Goal: Transaction & Acquisition: Purchase product/service

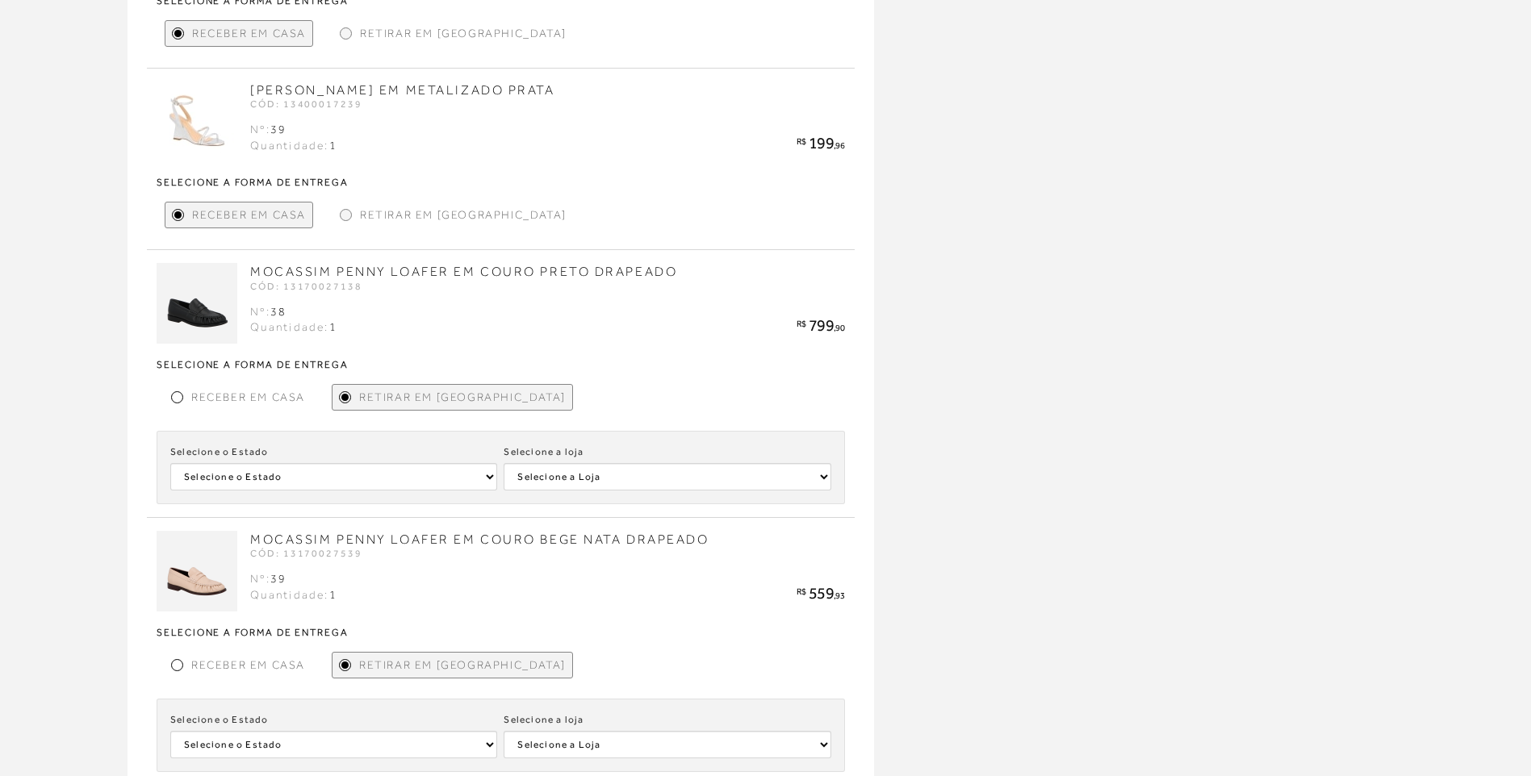
click at [189, 324] on img at bounding box center [197, 303] width 81 height 81
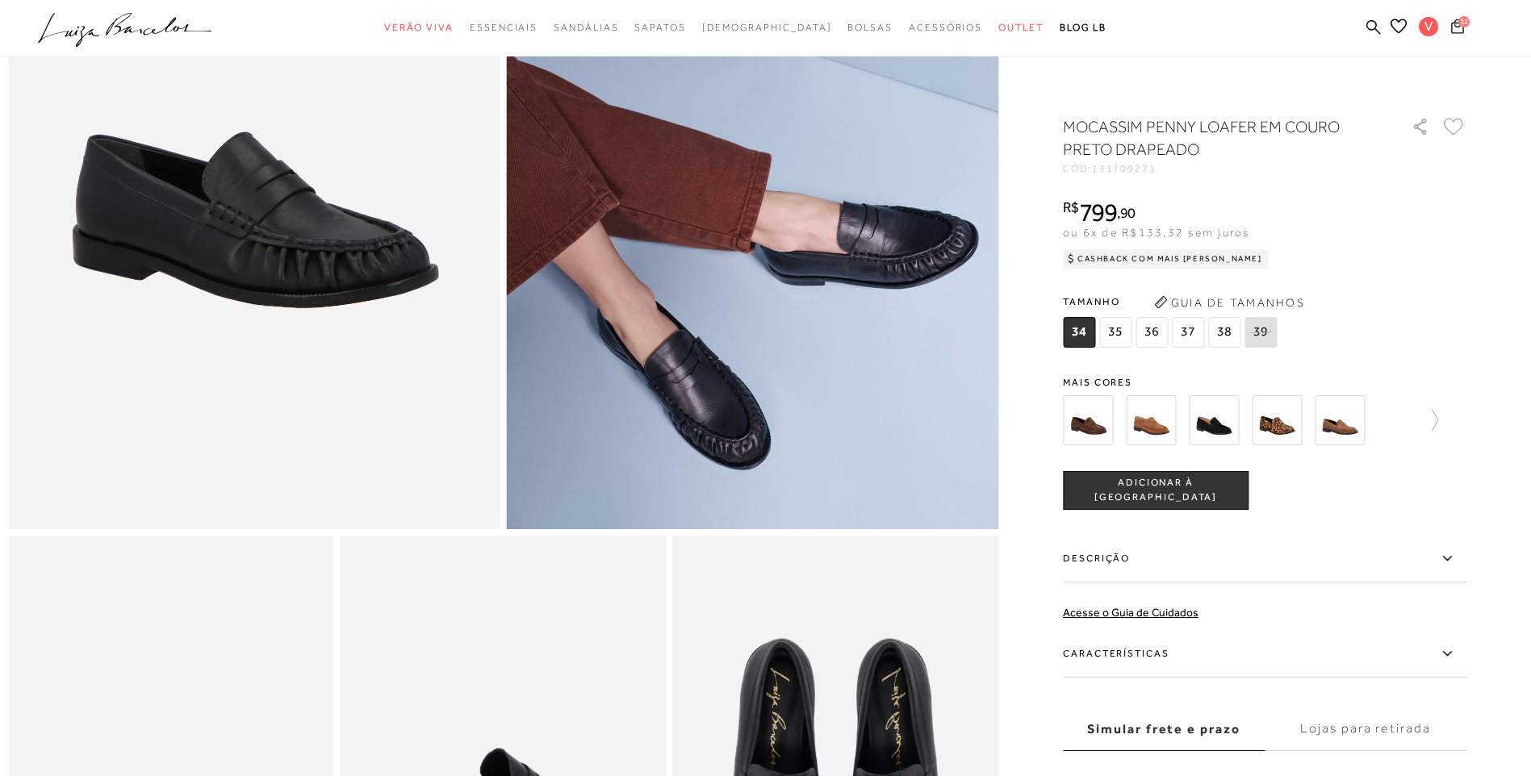
click at [1455, 24] on icon at bounding box center [1457, 26] width 13 height 15
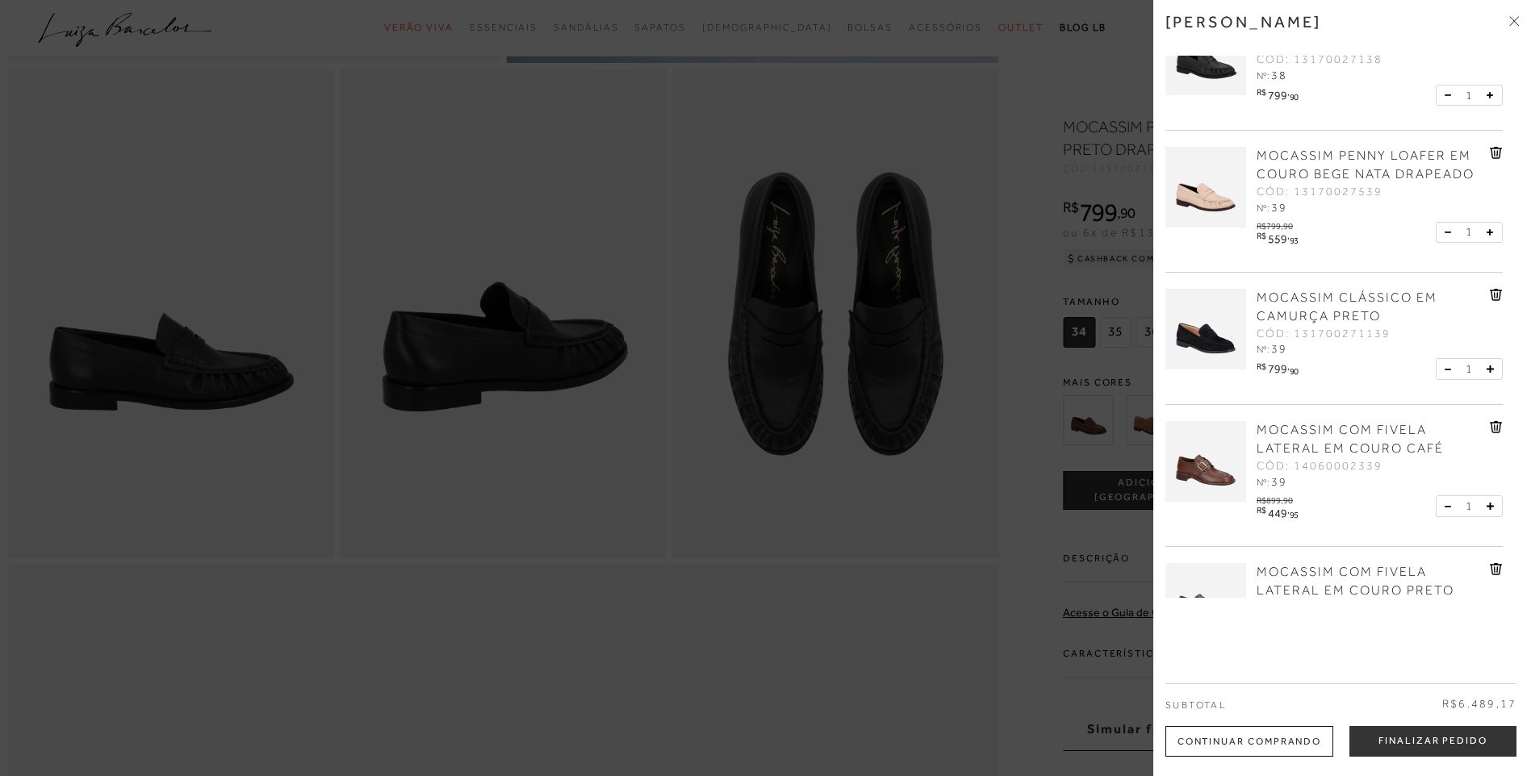
scroll to position [807, 0]
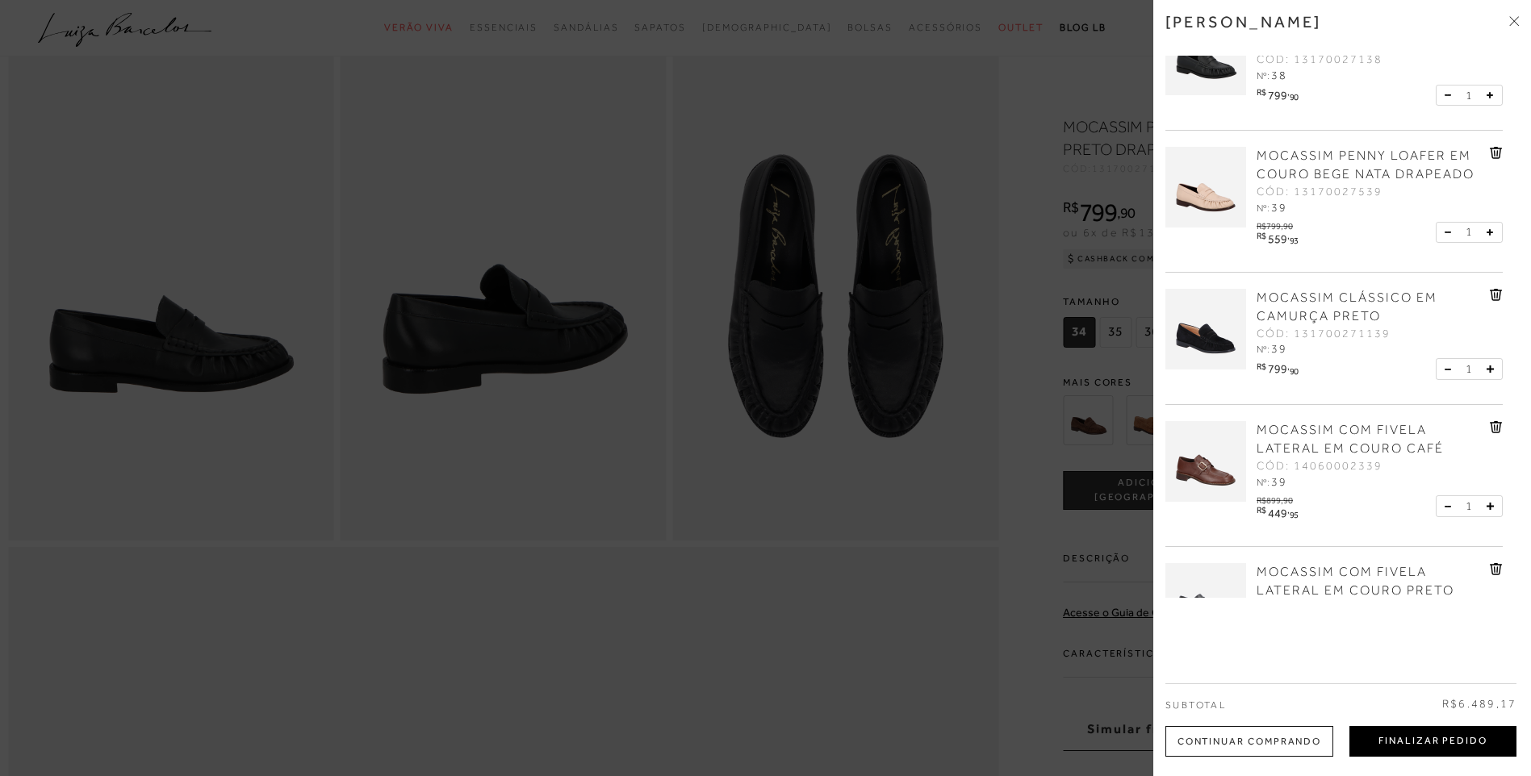
click at [1447, 745] on button "Finalizar Pedido" at bounding box center [1432, 741] width 167 height 31
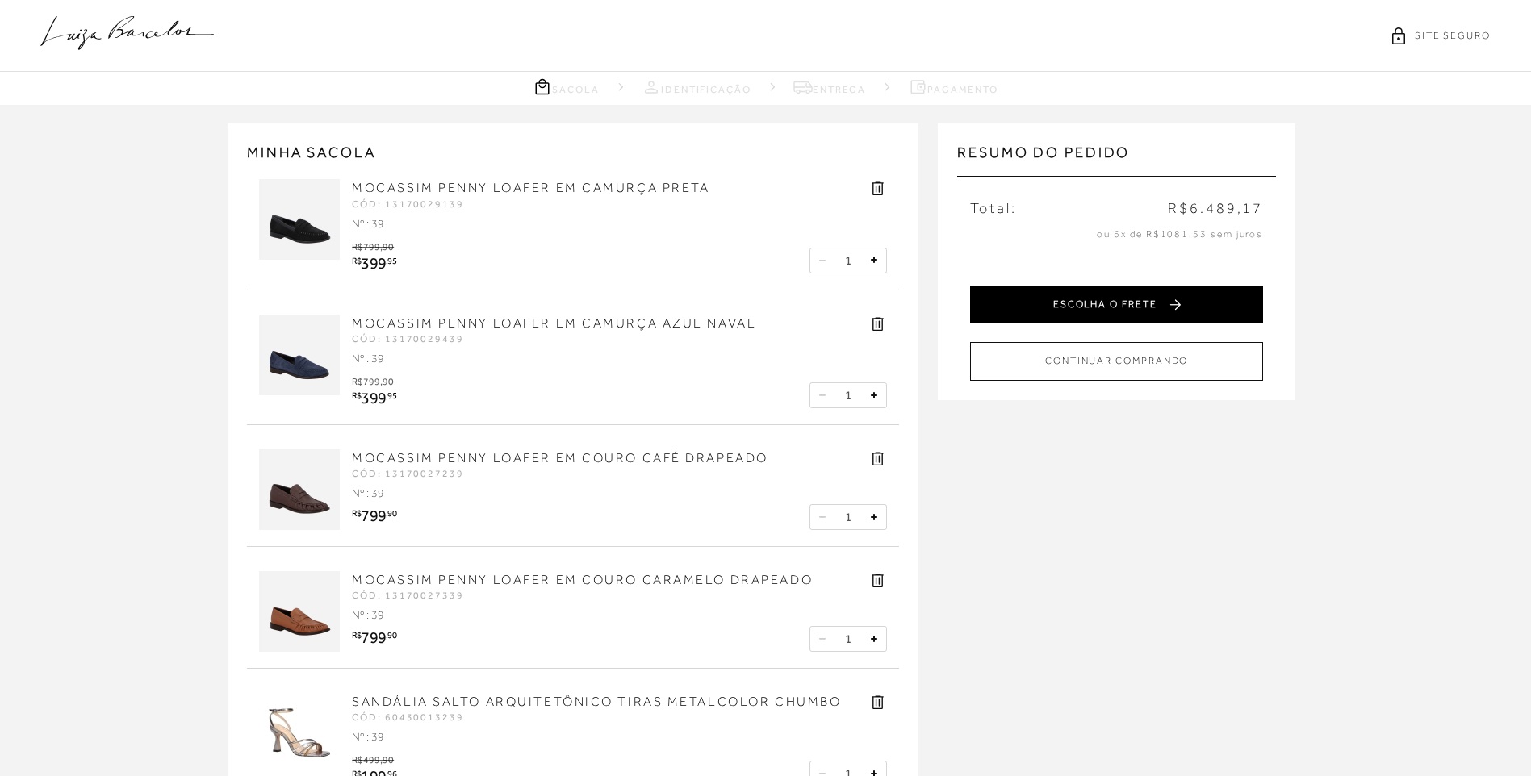
click at [1063, 299] on button "ESCOLHA O FRETE" at bounding box center [1116, 305] width 293 height 36
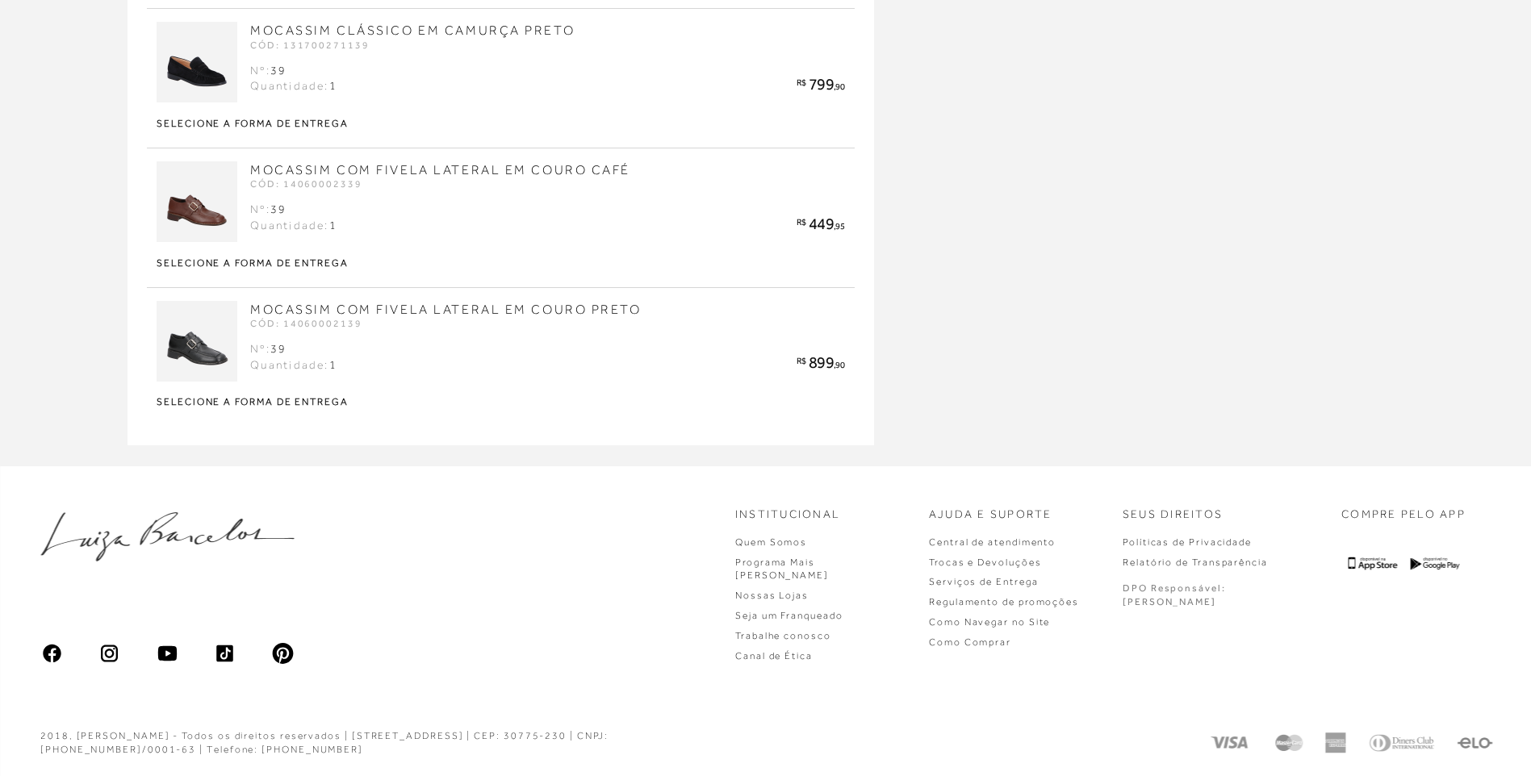
scroll to position [1838, 0]
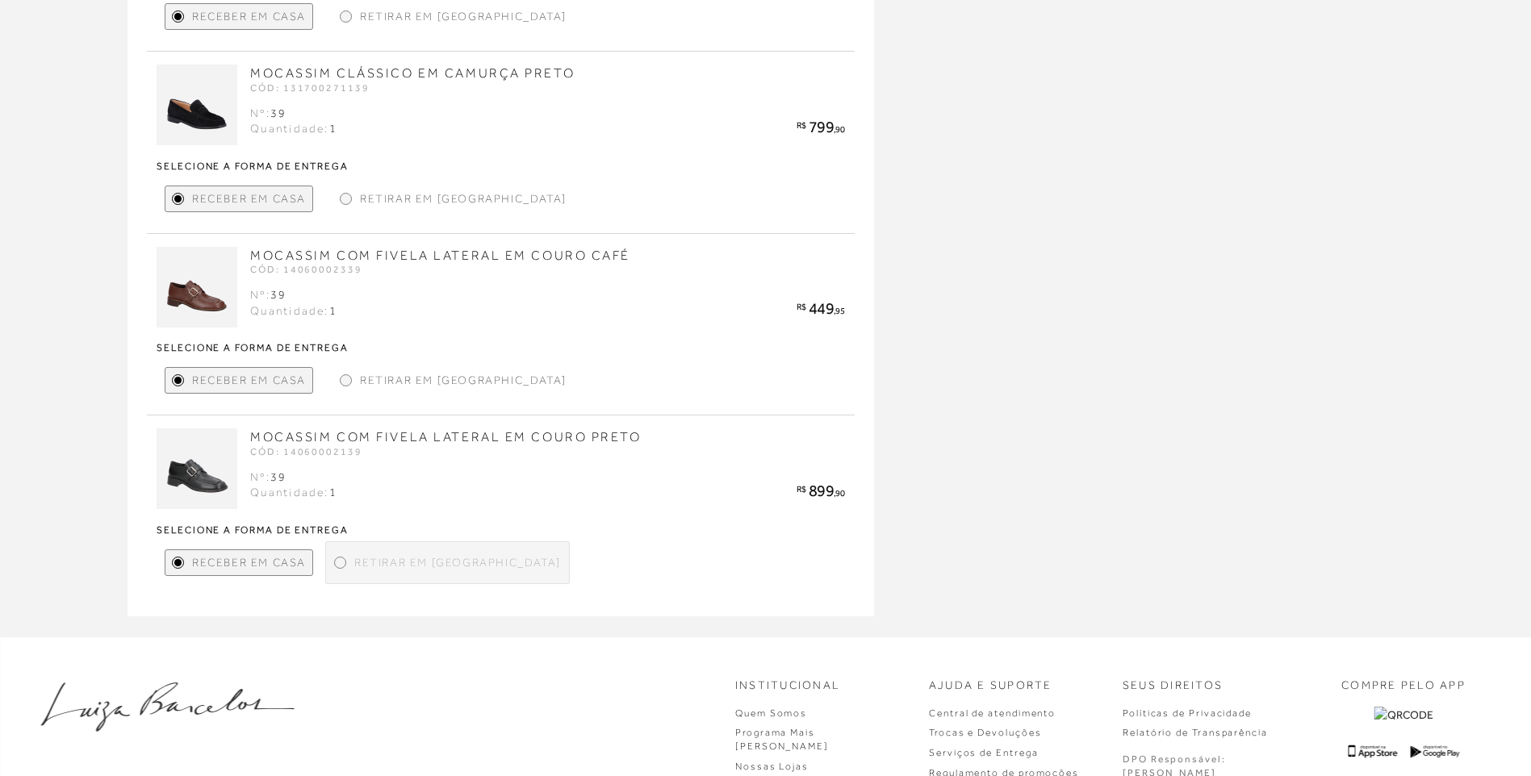
click at [354, 568] on span "Retirar em [GEOGRAPHIC_DATA]" at bounding box center [457, 562] width 207 height 17
click at [339, 563] on div at bounding box center [340, 562] width 7 height 7
click at [358, 383] on div "Retirar em [GEOGRAPHIC_DATA]" at bounding box center [453, 380] width 240 height 27
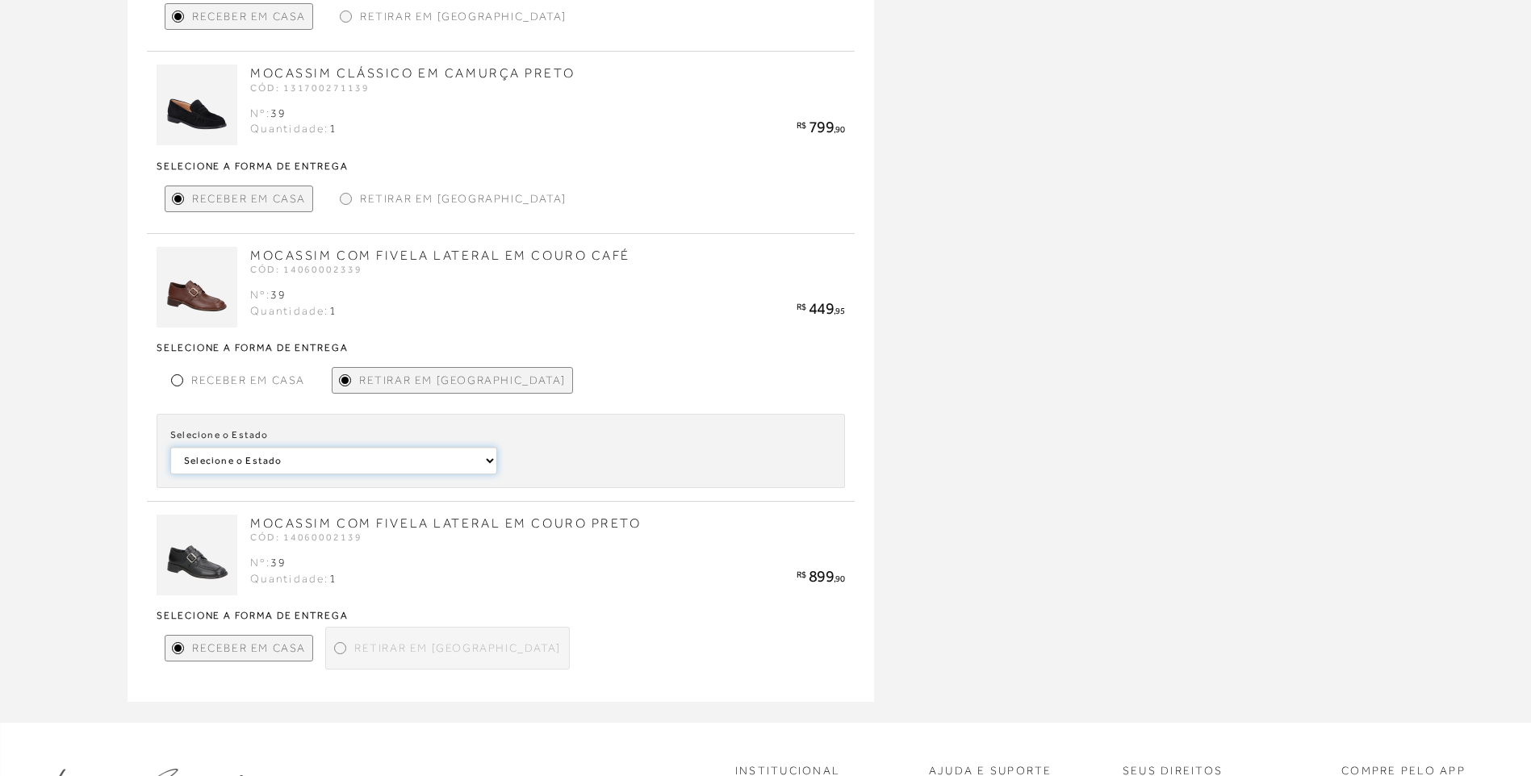
click at [313, 457] on select "Selecione o Estado Distrito Federal [GEOGRAPHIC_DATA] [GEOGRAPHIC_DATA]" at bounding box center [333, 460] width 327 height 27
click at [337, 650] on div at bounding box center [340, 648] width 7 height 7
click at [285, 462] on select "Selecione o Estado Distrito Federal [GEOGRAPHIC_DATA] [GEOGRAPHIC_DATA]" at bounding box center [333, 460] width 327 height 27
select select
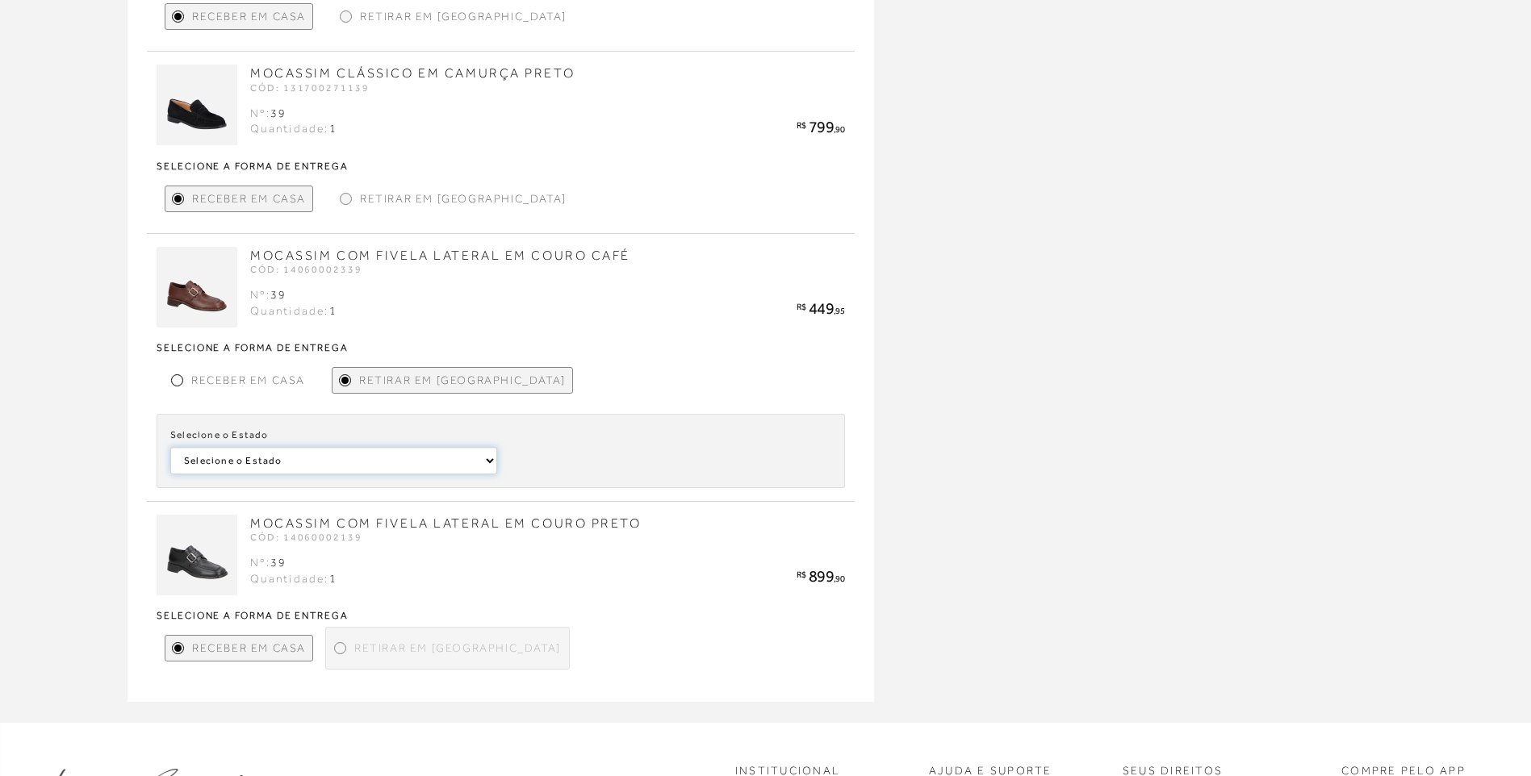
click at [170, 447] on select "Selecione o Estado Distrito Federal [GEOGRAPHIC_DATA] [GEOGRAPHIC_DATA]" at bounding box center [333, 460] width 327 height 27
click at [587, 463] on select "Selecione a [PERSON_NAME] RIBEIRÃO PRETO [PERSON_NAME]" at bounding box center [667, 460] width 327 height 27
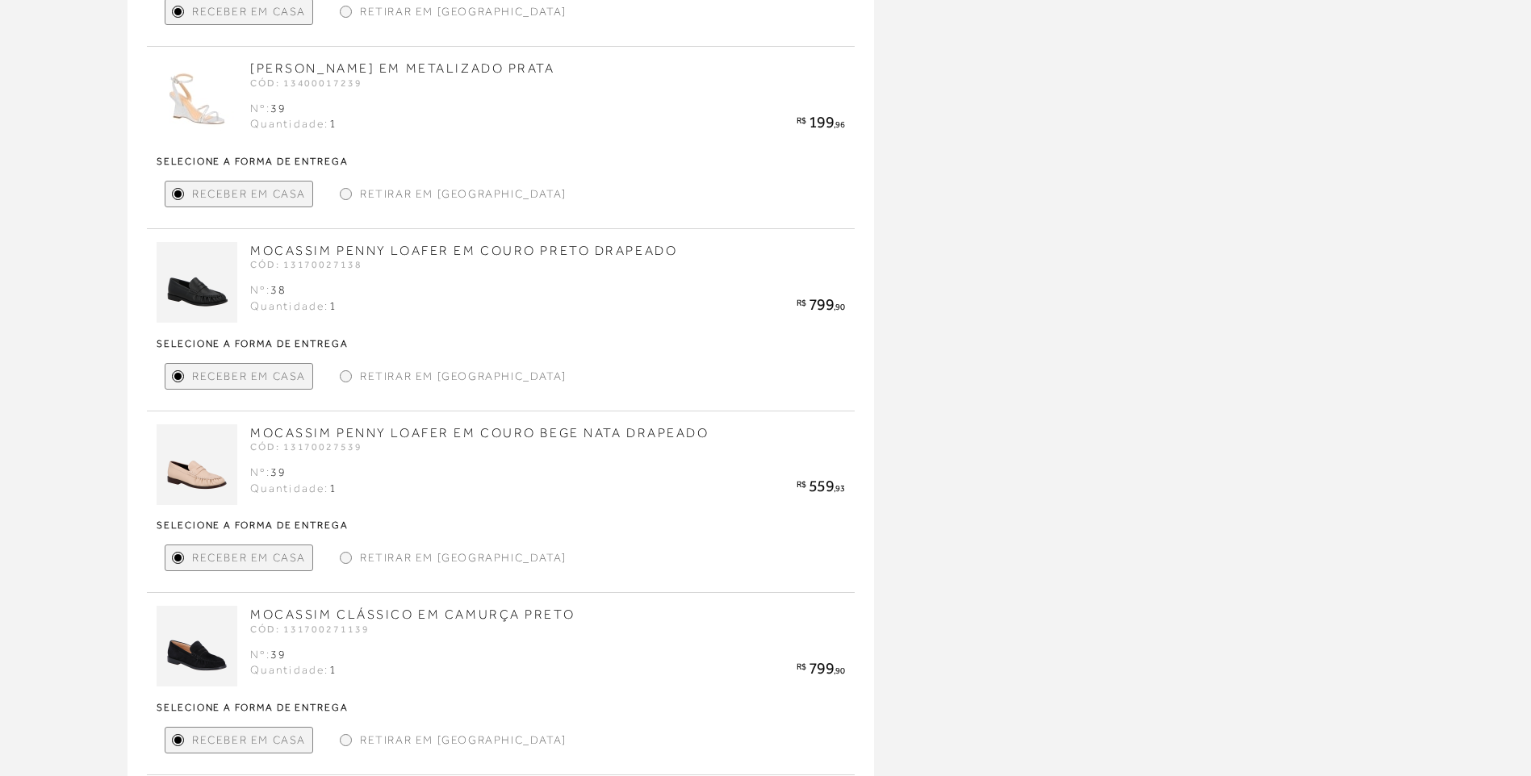
scroll to position [1273, 0]
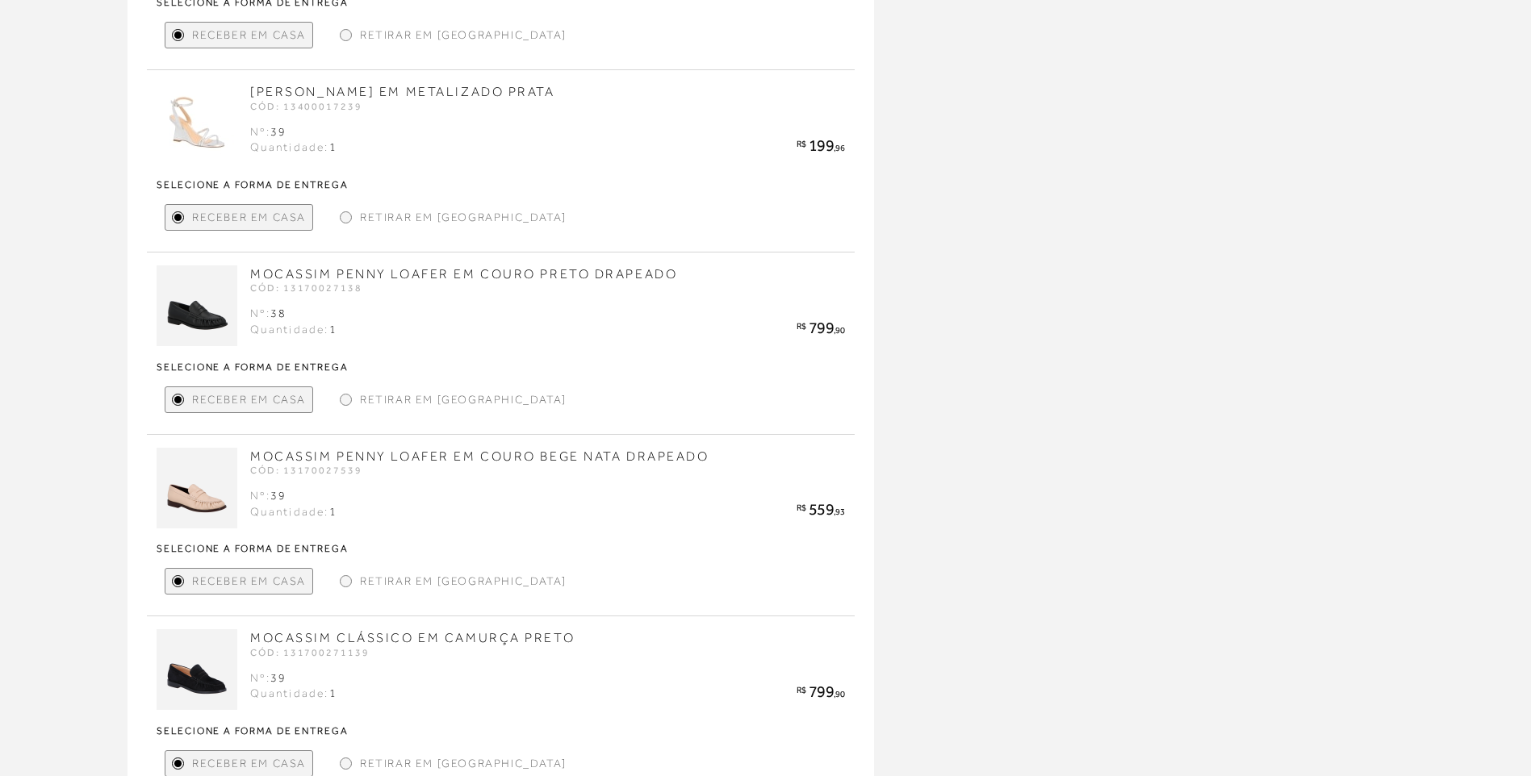
click at [347, 399] on div at bounding box center [345, 399] width 7 height 7
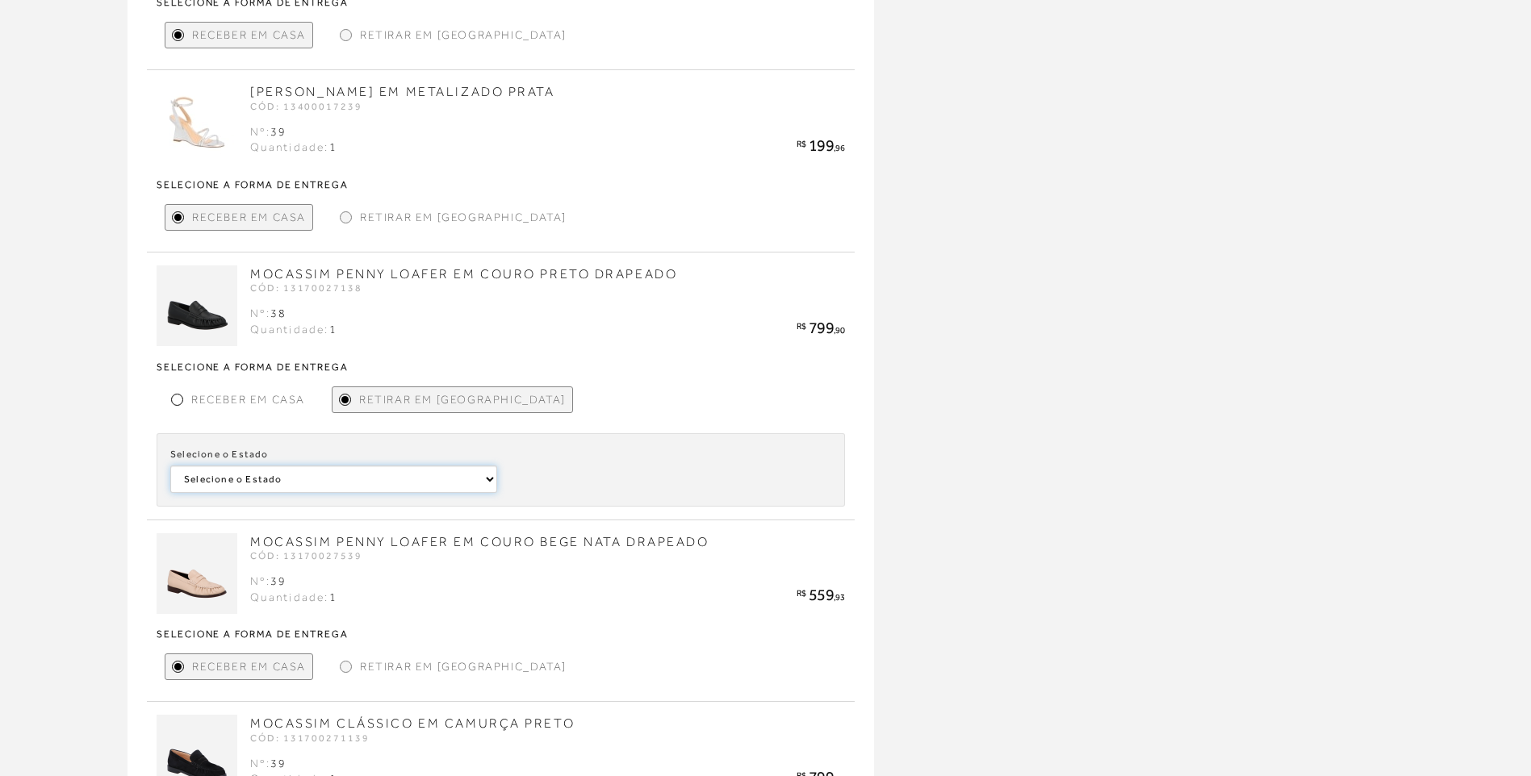
click at [297, 480] on select "Selecione o [GEOGRAPHIC_DATA]" at bounding box center [333, 479] width 327 height 27
select select
click at [170, 466] on select "Selecione o [GEOGRAPHIC_DATA]" at bounding box center [333, 479] width 327 height 27
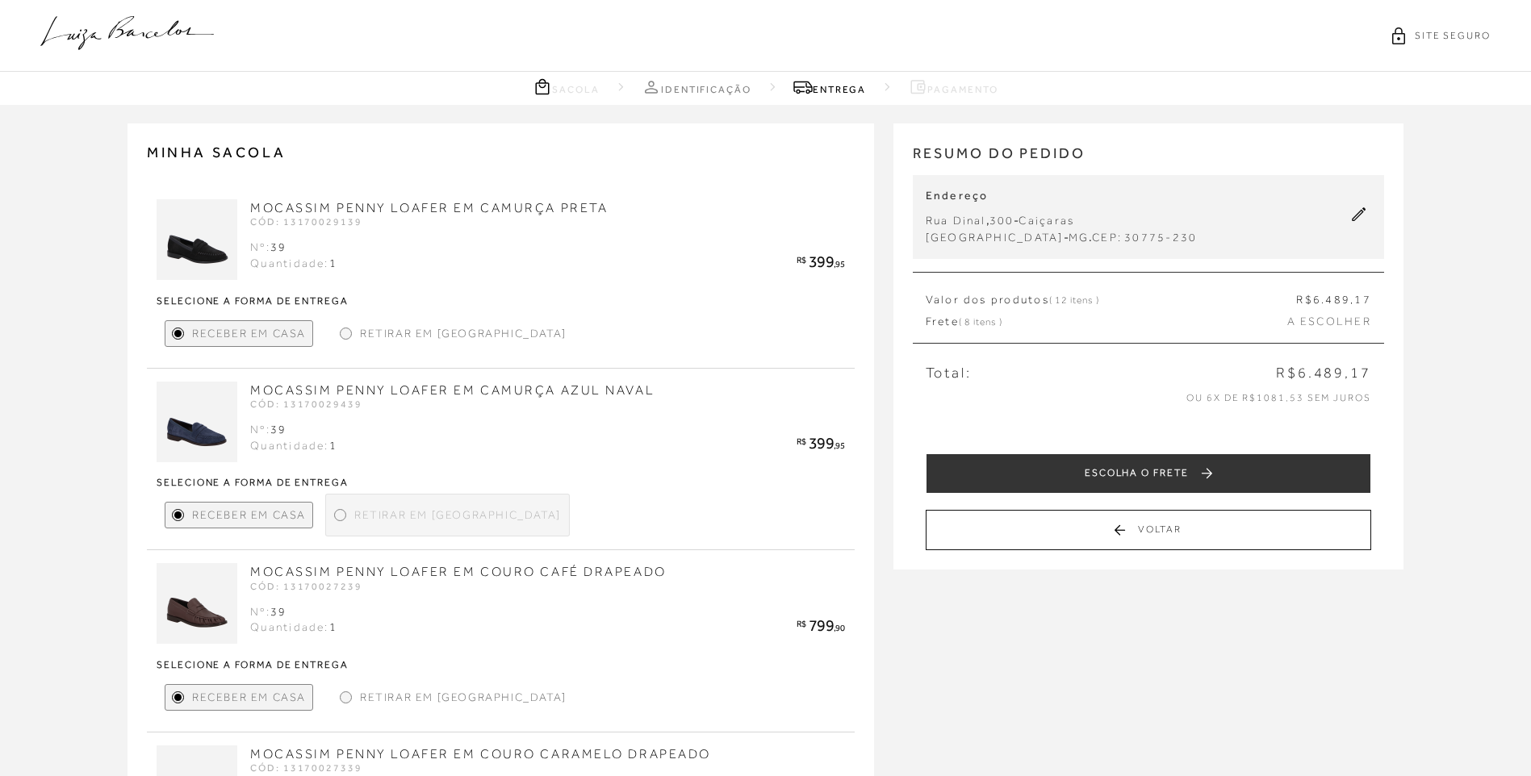
scroll to position [565, 0]
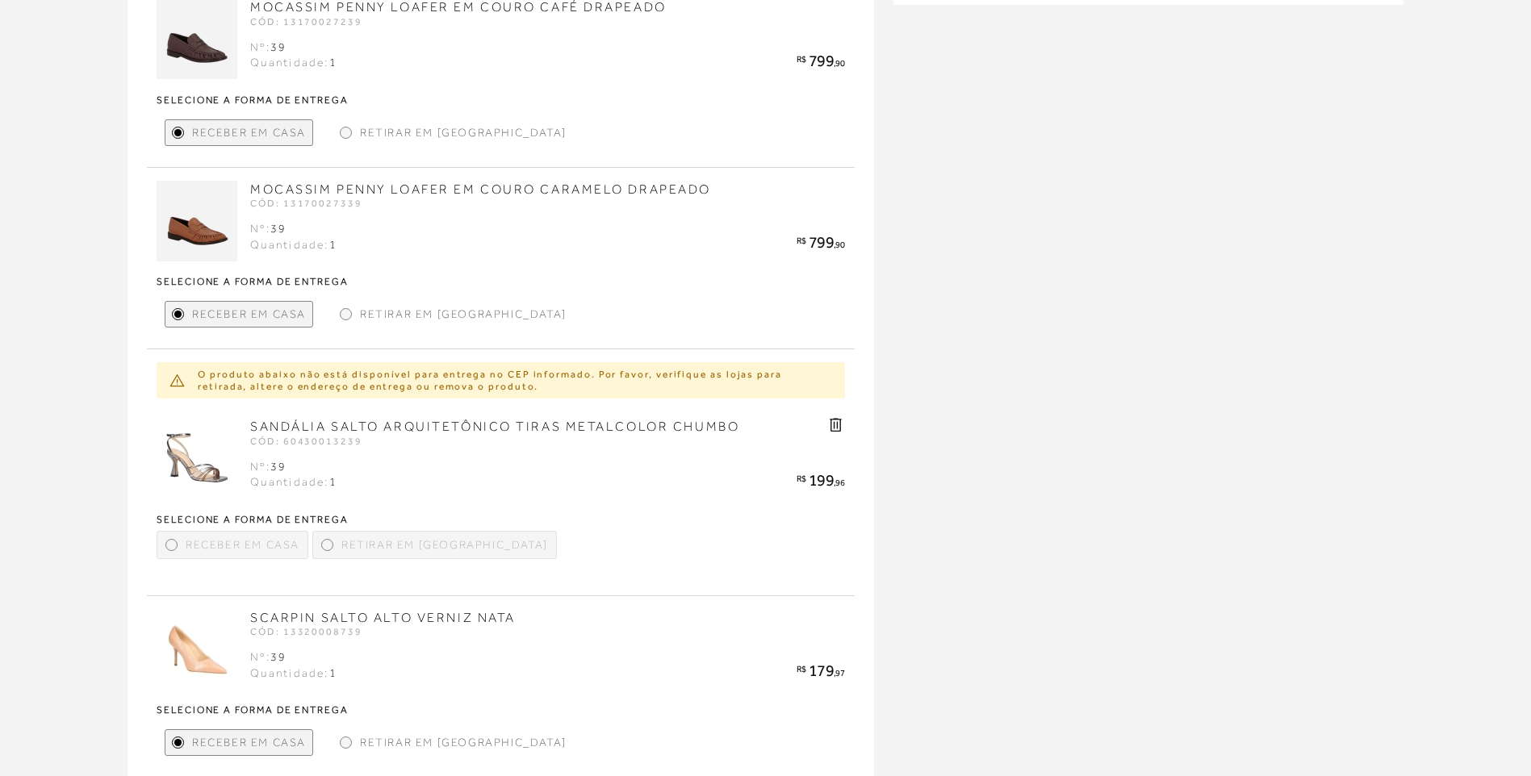
click at [835, 425] on icon at bounding box center [835, 425] width 19 height 19
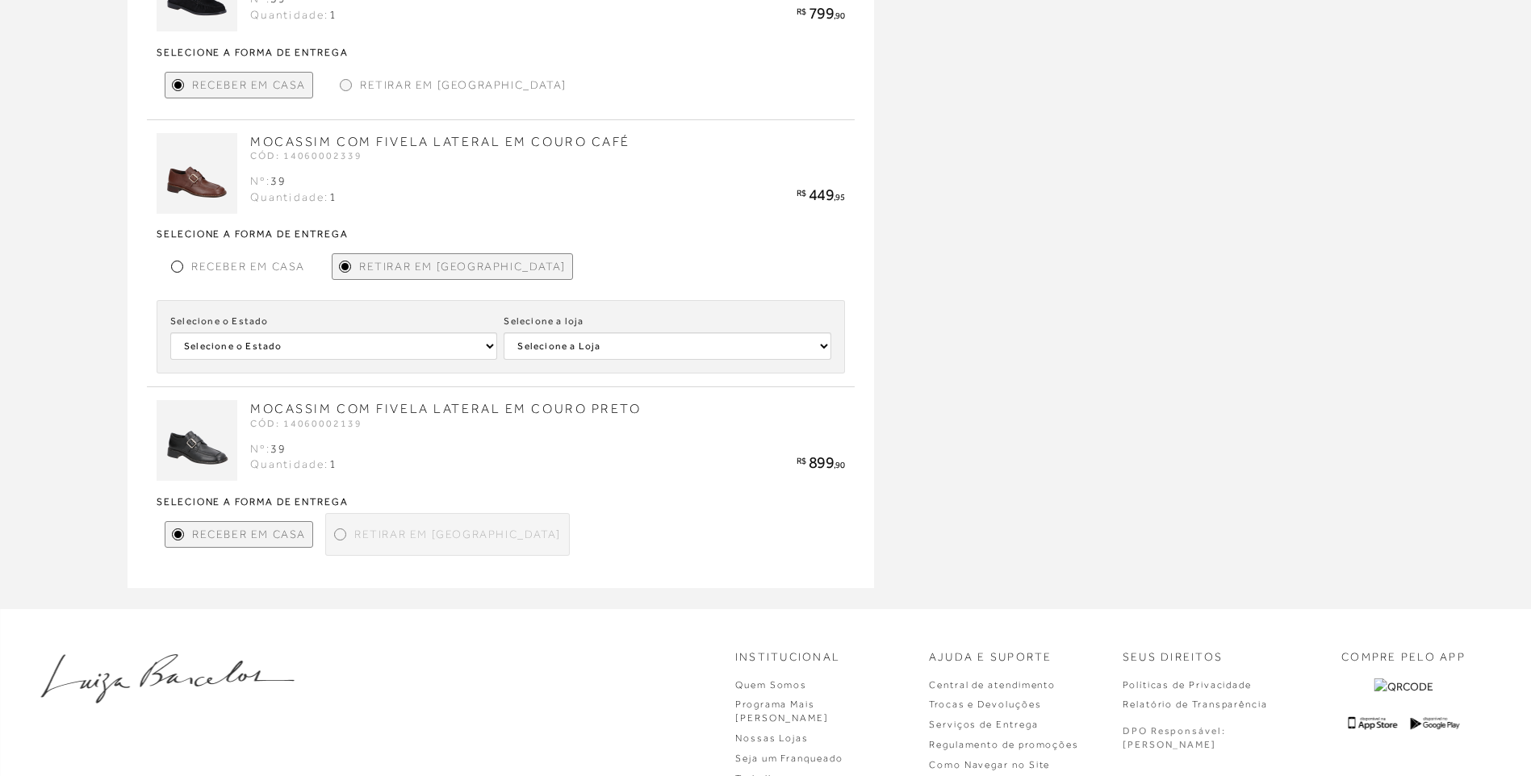
scroll to position [1934, 0]
